Goal: Ask a question

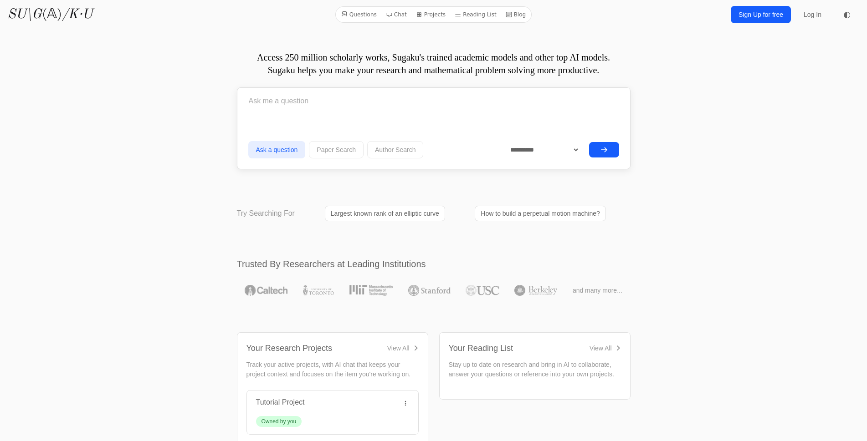
click at [478, 122] on form "**********" at bounding box center [433, 126] width 371 height 72
click at [321, 102] on input "text" at bounding box center [433, 101] width 371 height 23
type input "Which programming languages are pure functional languages?"
click at [609, 148] on button "submit" at bounding box center [604, 149] width 30 height 15
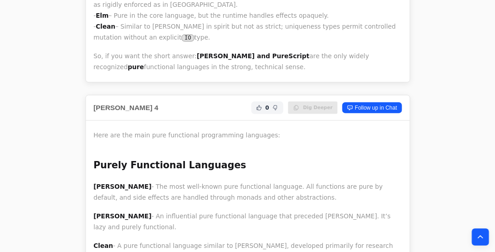
scroll to position [3591, 0]
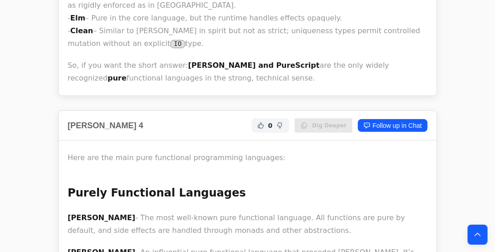
drag, startPoint x: 874, startPoint y: 0, endPoint x: 302, endPoint y: 159, distance: 593.8
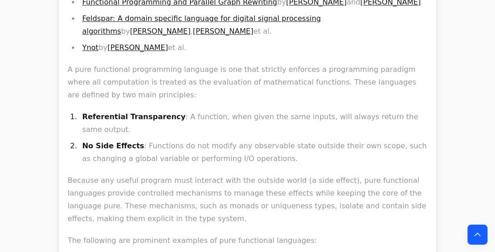
scroll to position [1152, 0]
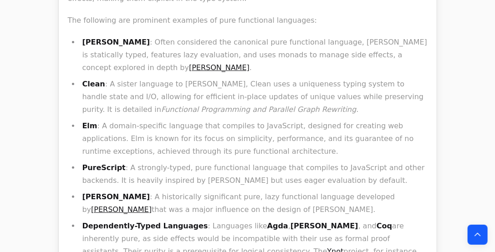
click at [387, 97] on ul "[PERSON_NAME] : Often considered the canonical pure functional language, [PERSO…" at bounding box center [248, 181] width 360 height 290
drag, startPoint x: 366, startPoint y: 170, endPoint x: 361, endPoint y: 167, distance: 5.9
click at [361, 220] on li "Dependently-Typed Languages : Languages like Agda , [PERSON_NAME] , and Coq are…" at bounding box center [254, 245] width 348 height 51
click at [371, 191] on li "[PERSON_NAME] : A historically significant pure, lazy functional language devel…" at bounding box center [254, 204] width 348 height 26
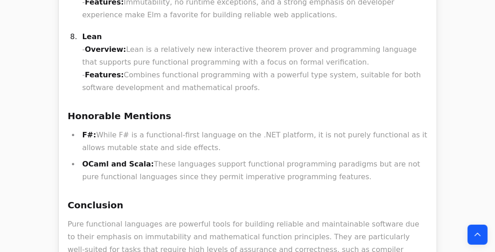
scroll to position [9073, 0]
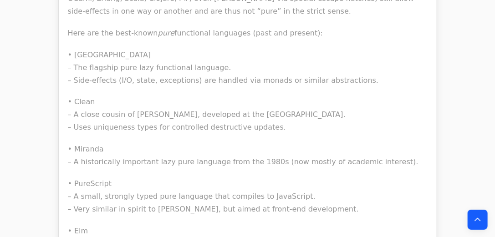
scroll to position [12241, 0]
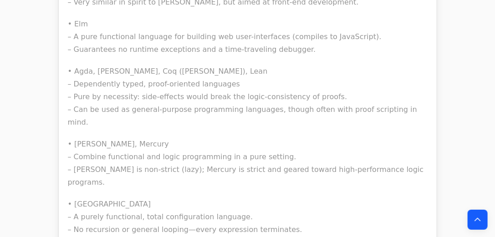
drag, startPoint x: 321, startPoint y: 74, endPoint x: 323, endPoint y: 103, distance: 29.2
drag, startPoint x: 315, startPoint y: 77, endPoint x: 321, endPoint y: 110, distance: 33.9
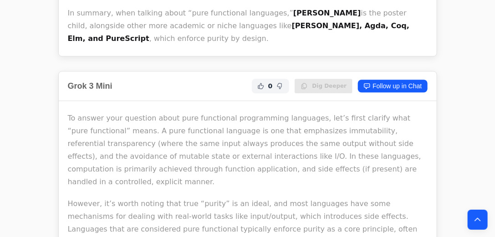
scroll to position [13696, 0]
